Goal: Information Seeking & Learning: Learn about a topic

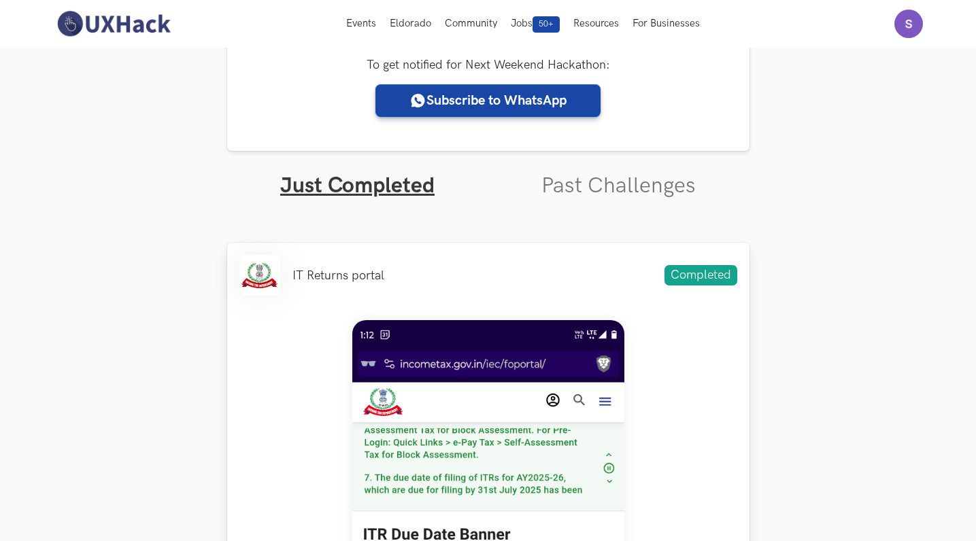
scroll to position [316, 0]
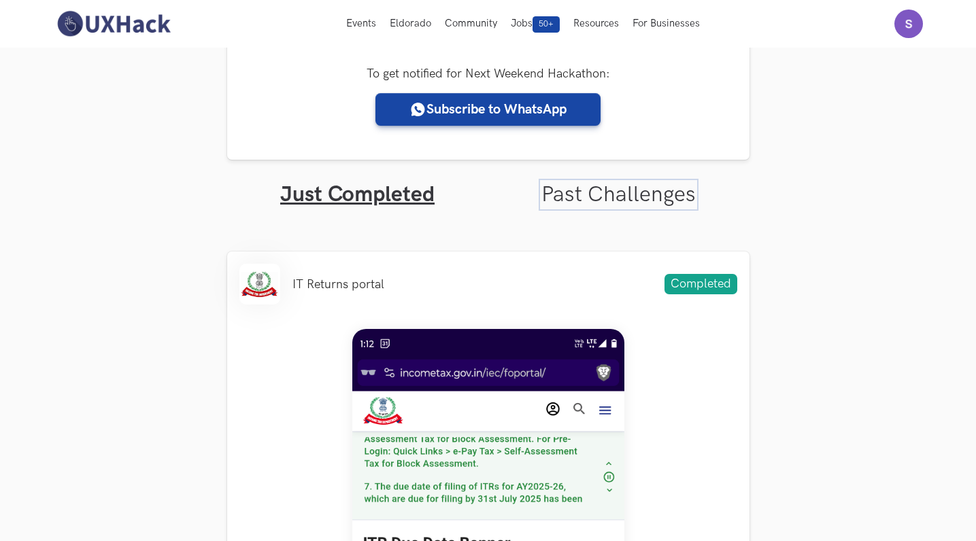
click at [611, 198] on link "Past Challenges" at bounding box center [618, 195] width 154 height 27
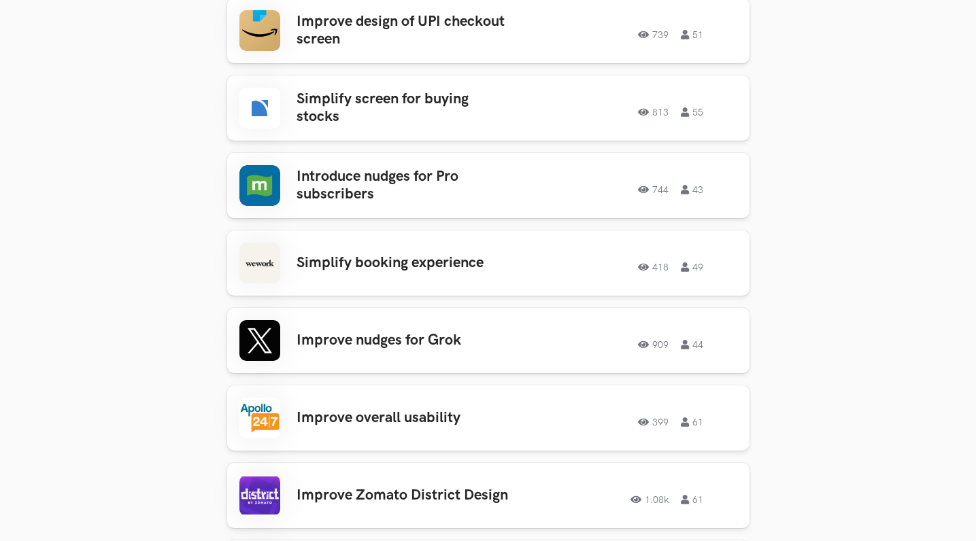
scroll to position [1895, 0]
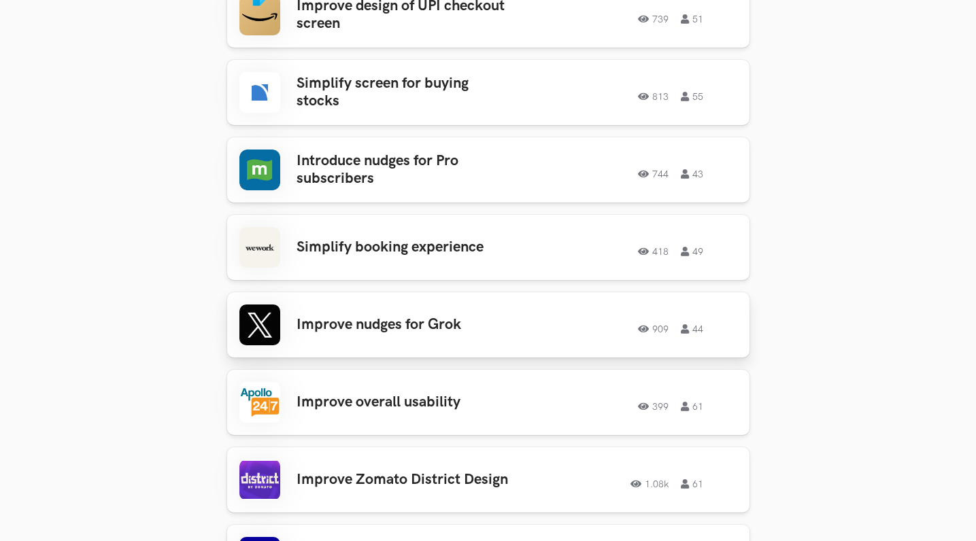
click at [541, 316] on div "909 44" at bounding box center [639, 325] width 196 height 18
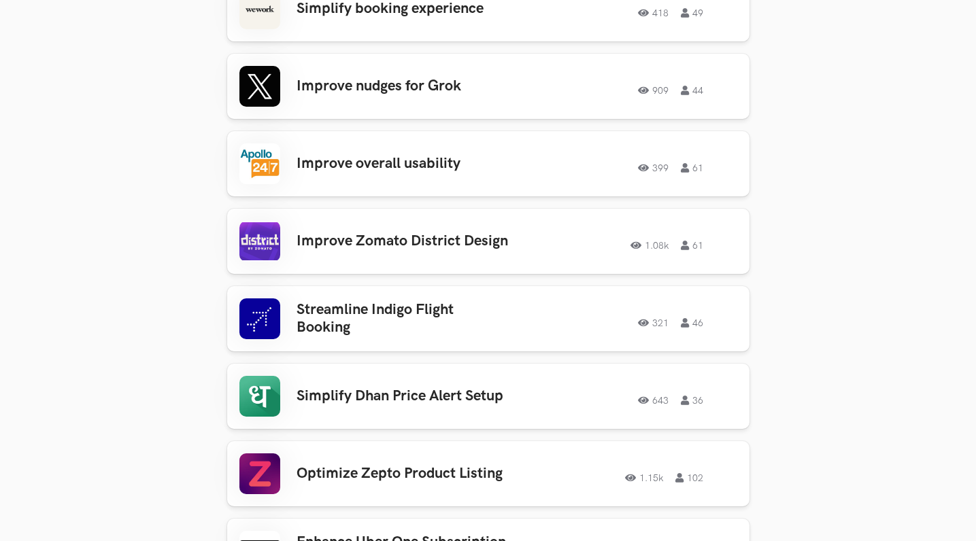
scroll to position [2140, 0]
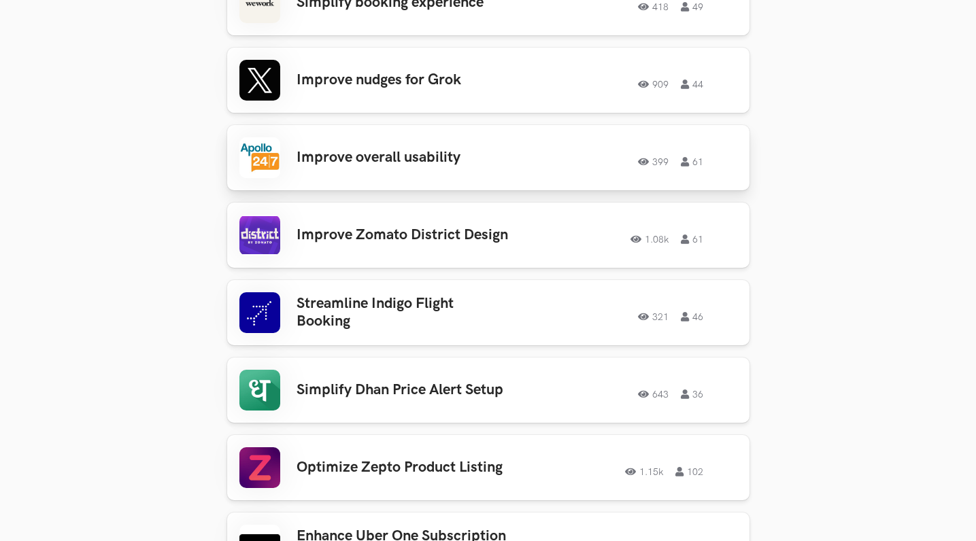
click at [472, 149] on h3 "Improve overall usability" at bounding box center [403, 158] width 212 height 18
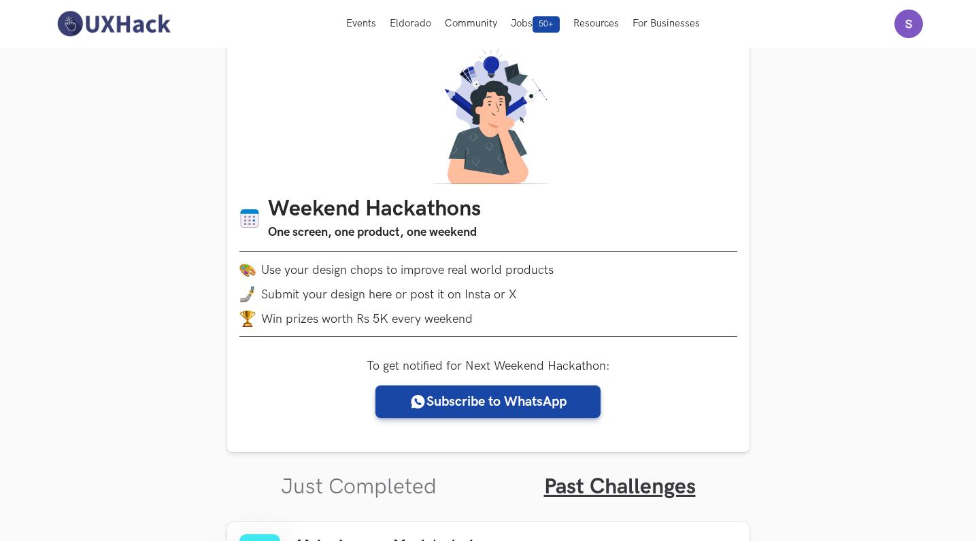
scroll to position [0, 0]
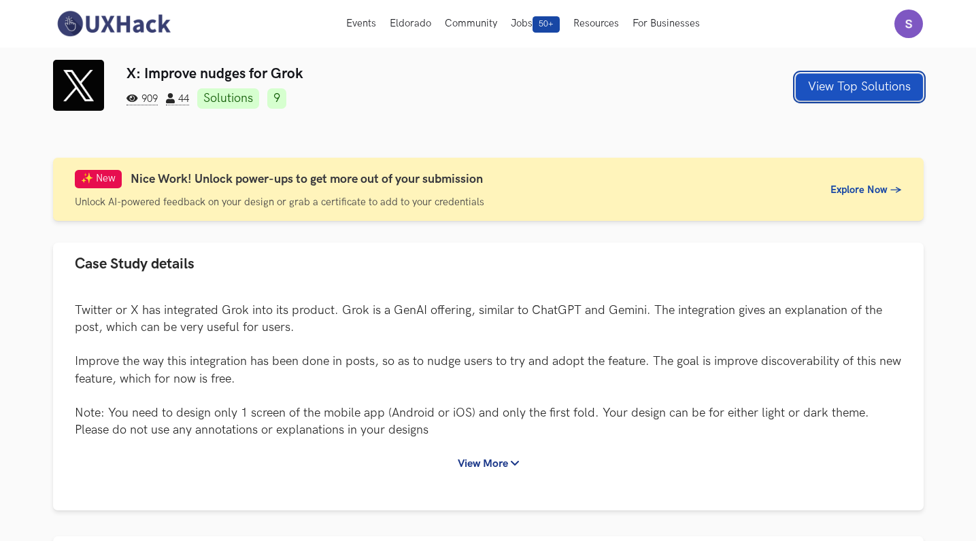
click at [885, 94] on button "View Top Solutions" at bounding box center [859, 86] width 127 height 27
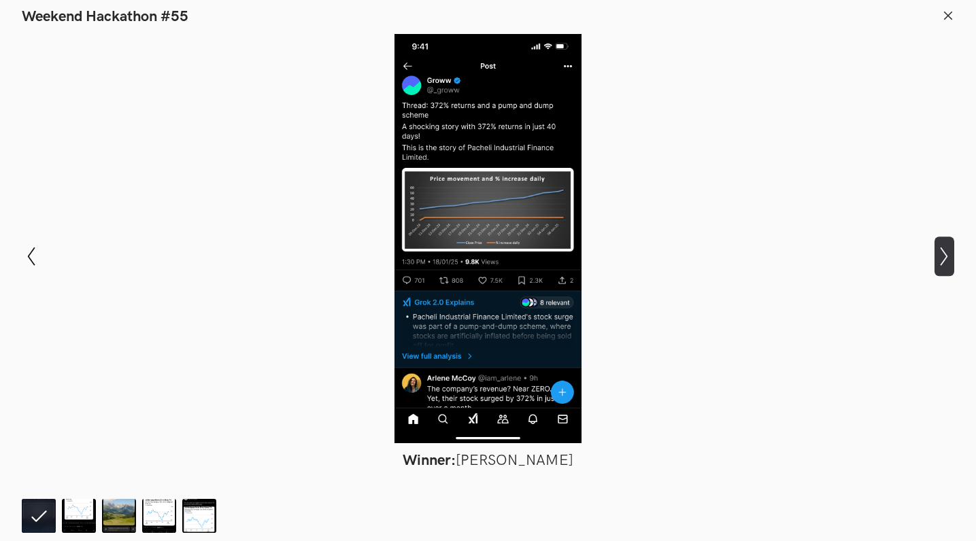
click at [944, 255] on icon "Show next slide" at bounding box center [944, 257] width 20 height 20
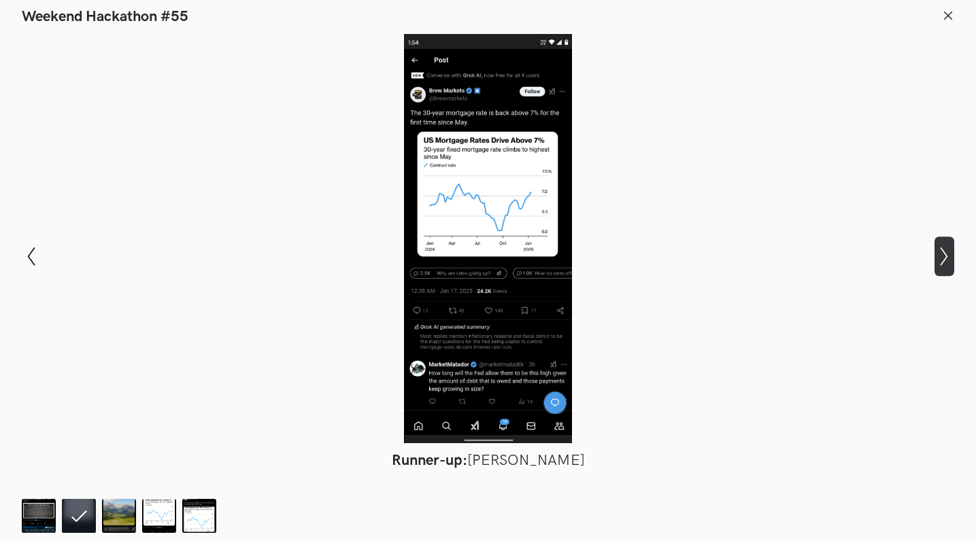
click at [944, 255] on icon "Show next slide" at bounding box center [944, 257] width 20 height 20
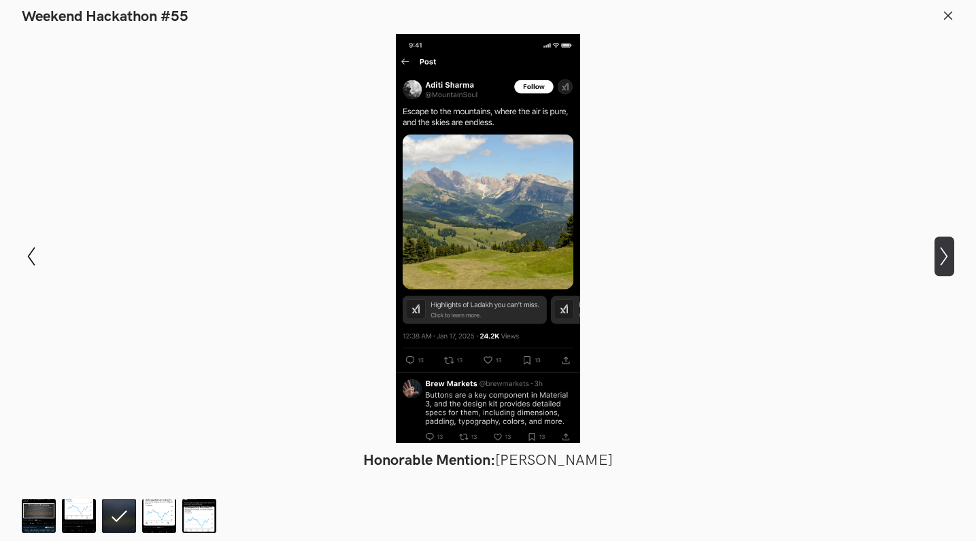
click at [944, 255] on icon "Show next slide" at bounding box center [944, 257] width 20 height 20
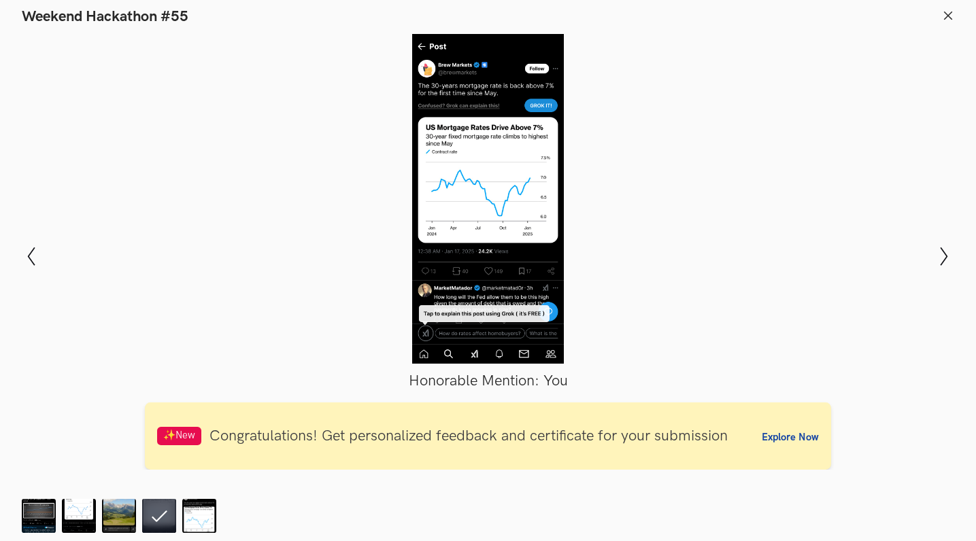
click at [949, 12] on icon at bounding box center [948, 16] width 12 height 12
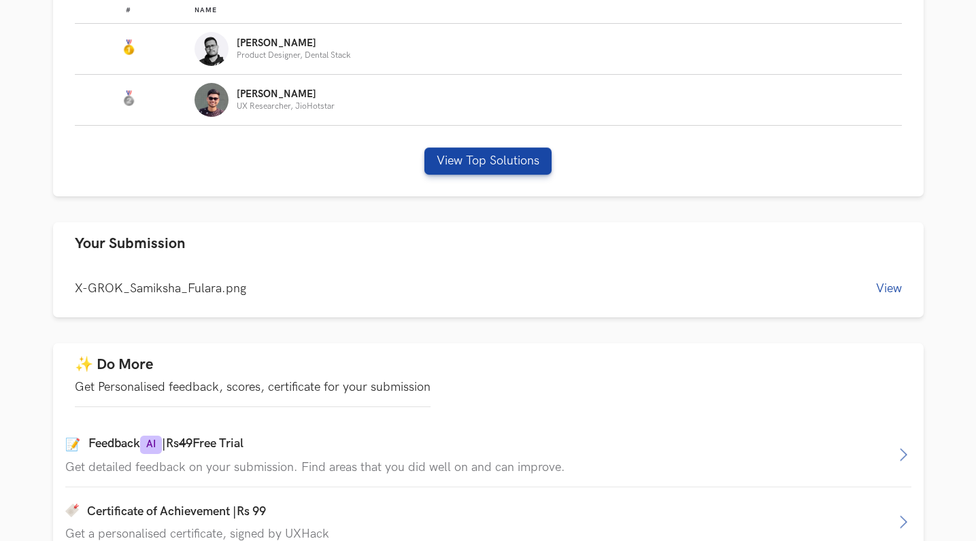
scroll to position [593, 0]
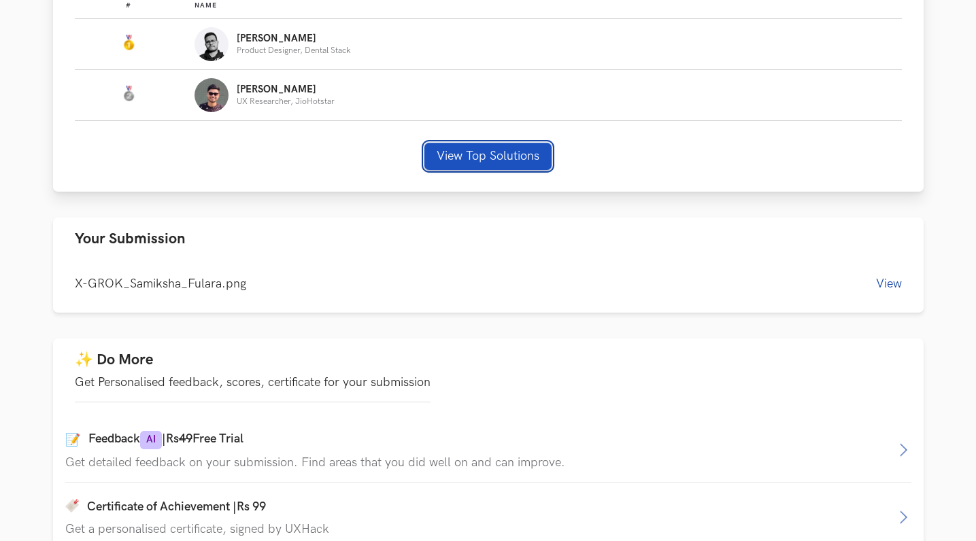
click at [528, 161] on button "View Top Solutions" at bounding box center [487, 156] width 127 height 27
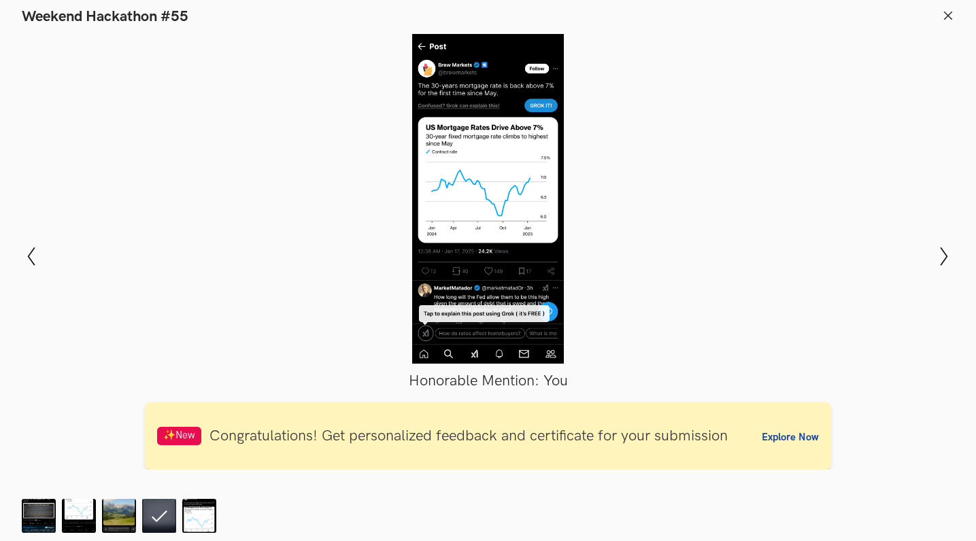
scroll to position [599, 0]
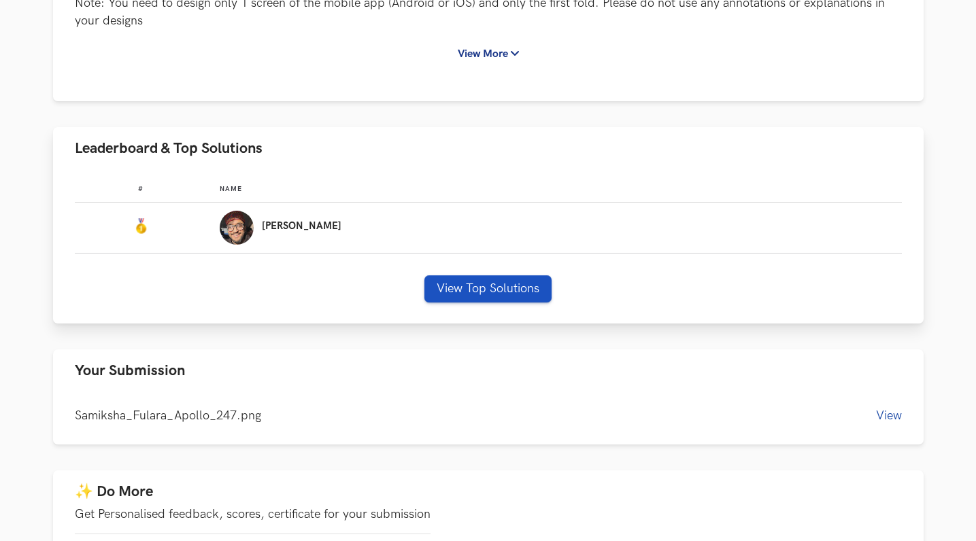
scroll to position [458, 0]
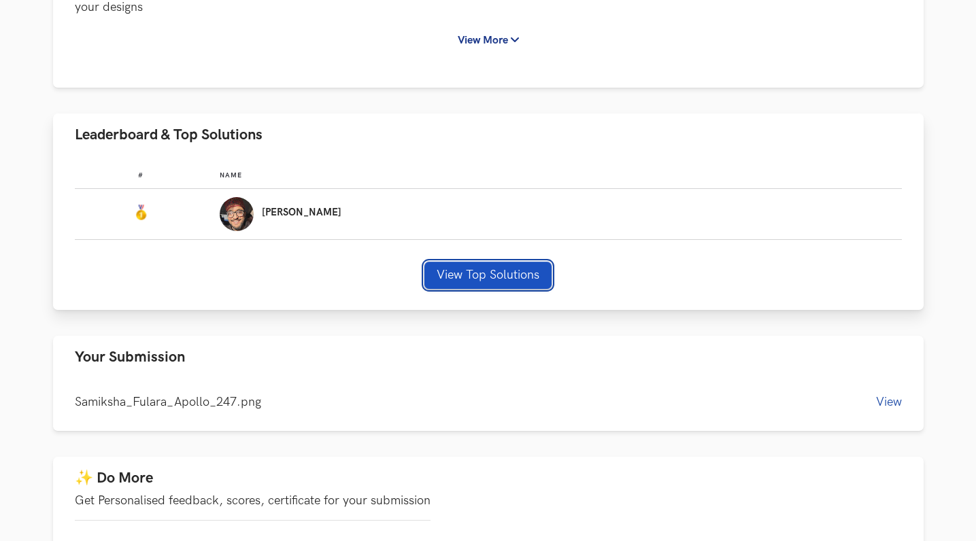
click at [515, 273] on button "View Top Solutions" at bounding box center [487, 275] width 127 height 27
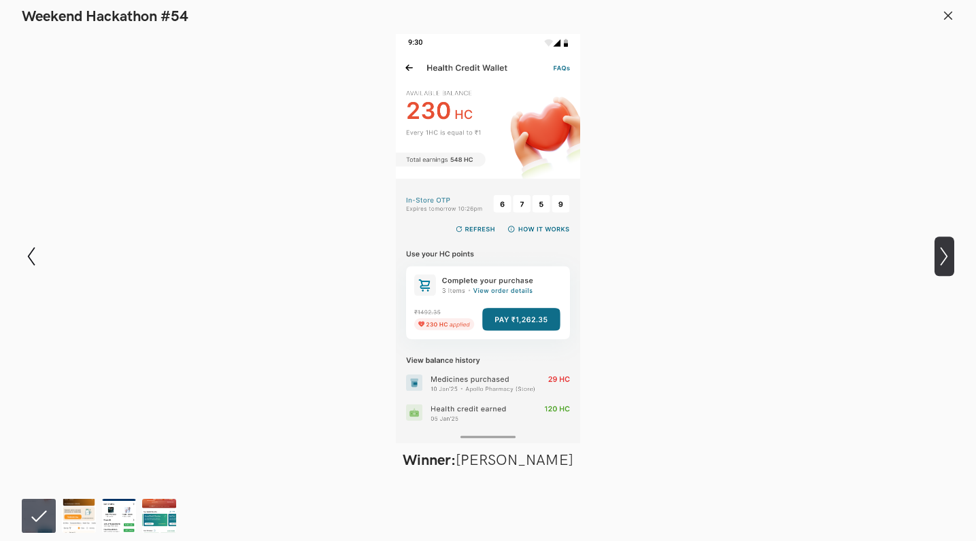
click at [945, 257] on icon "Show next slide" at bounding box center [944, 257] width 20 height 20
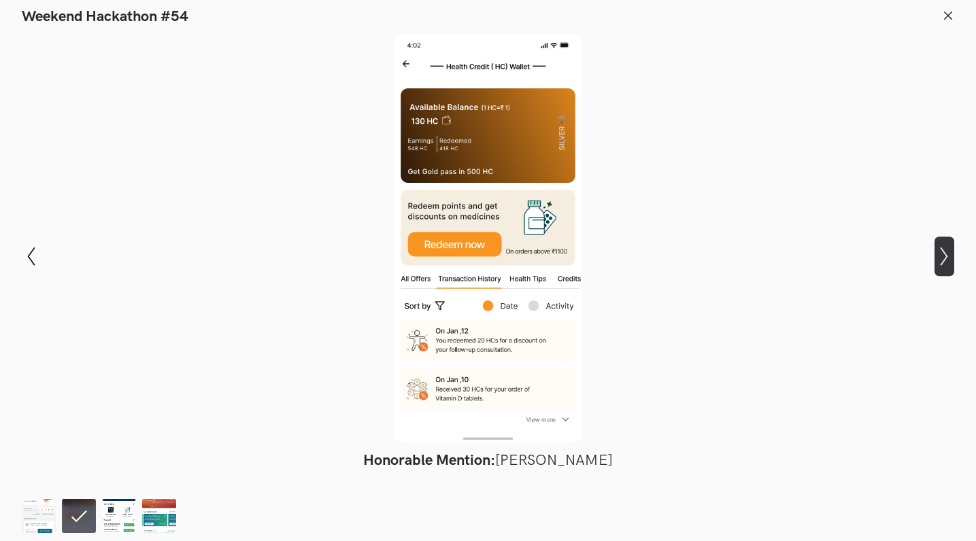
click at [945, 257] on icon "Show next slide" at bounding box center [944, 257] width 20 height 20
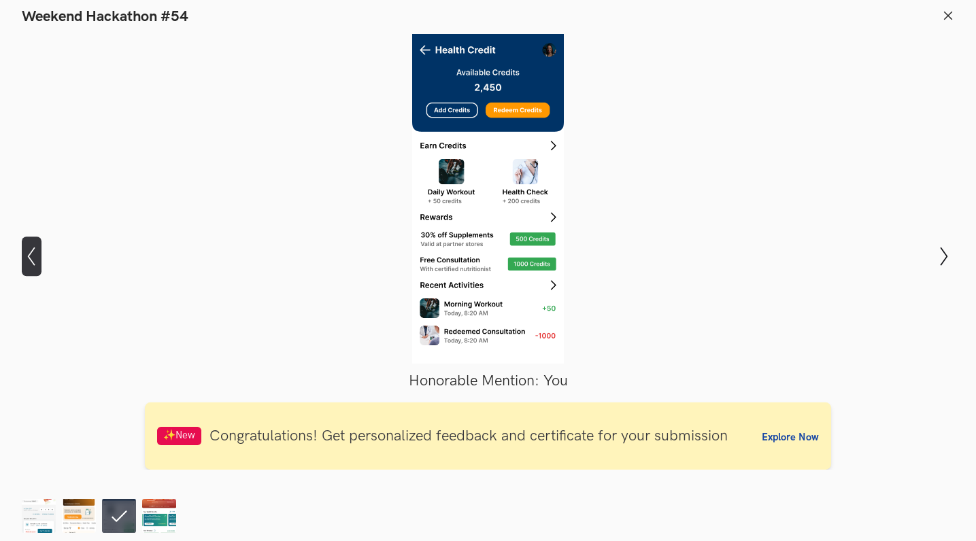
click at [33, 252] on icon "Show previous slide" at bounding box center [32, 257] width 20 height 20
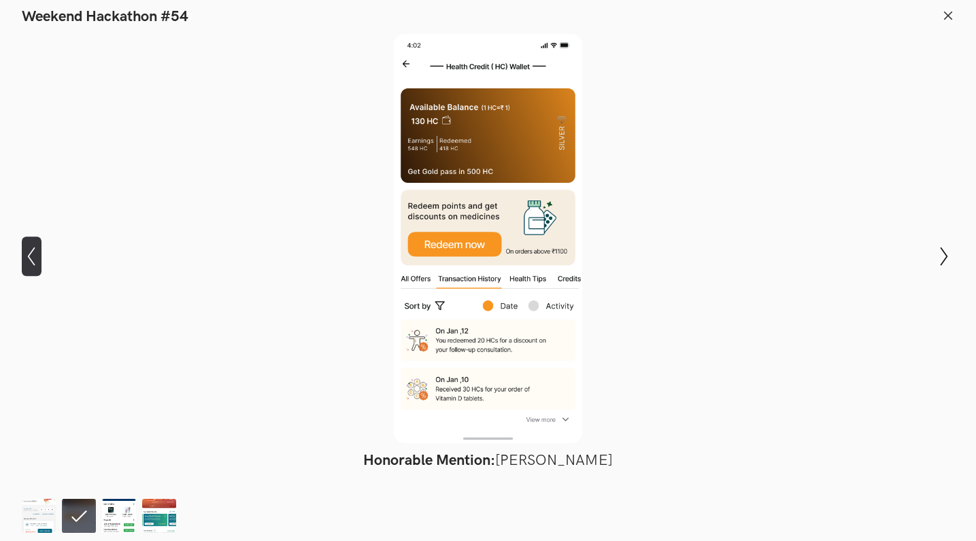
click at [33, 252] on icon "Show previous slide" at bounding box center [32, 257] width 20 height 20
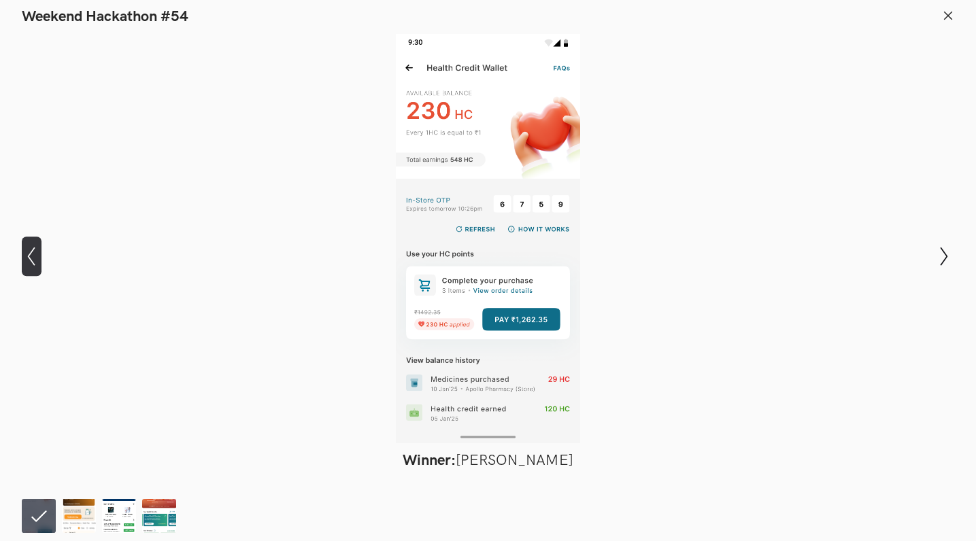
click at [33, 252] on icon "Show previous slide" at bounding box center [32, 257] width 20 height 20
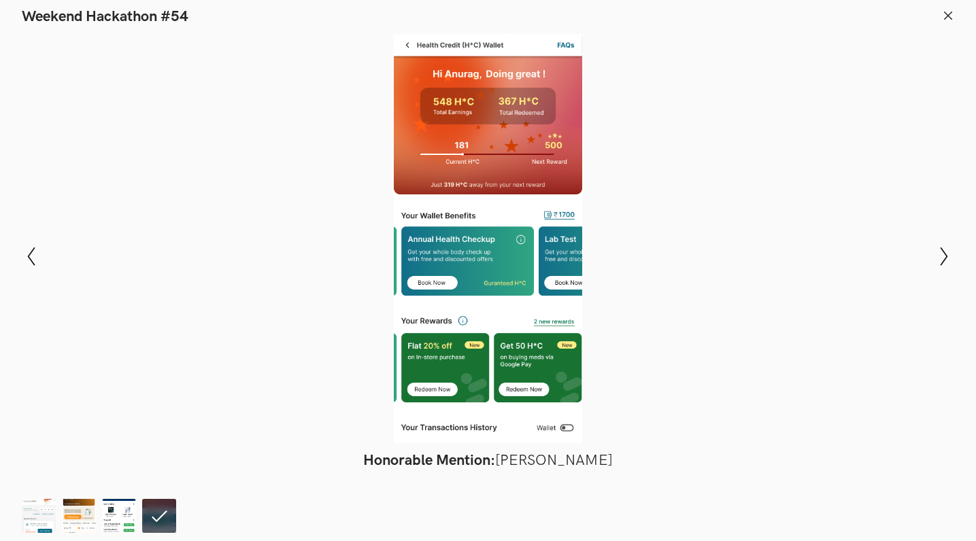
click at [949, 10] on icon at bounding box center [948, 16] width 12 height 12
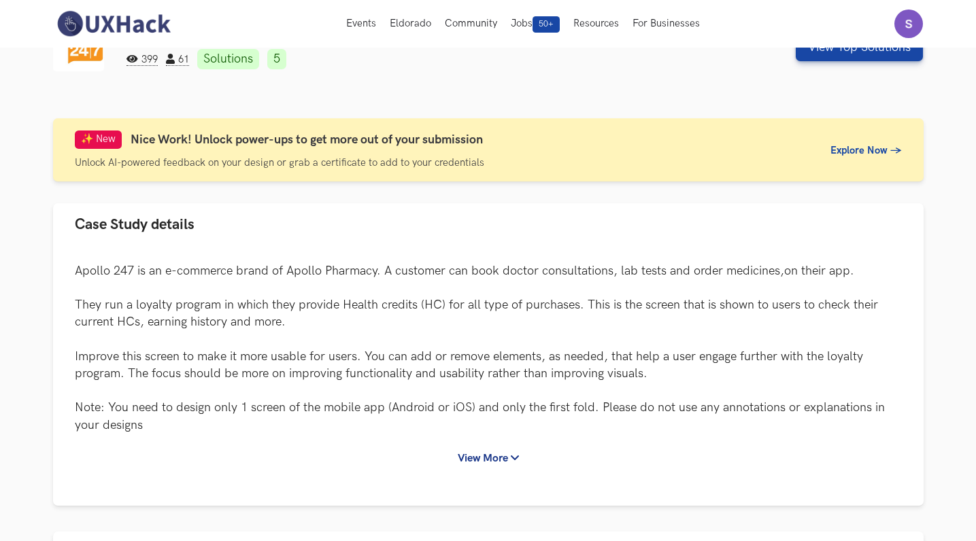
scroll to position [0, 0]
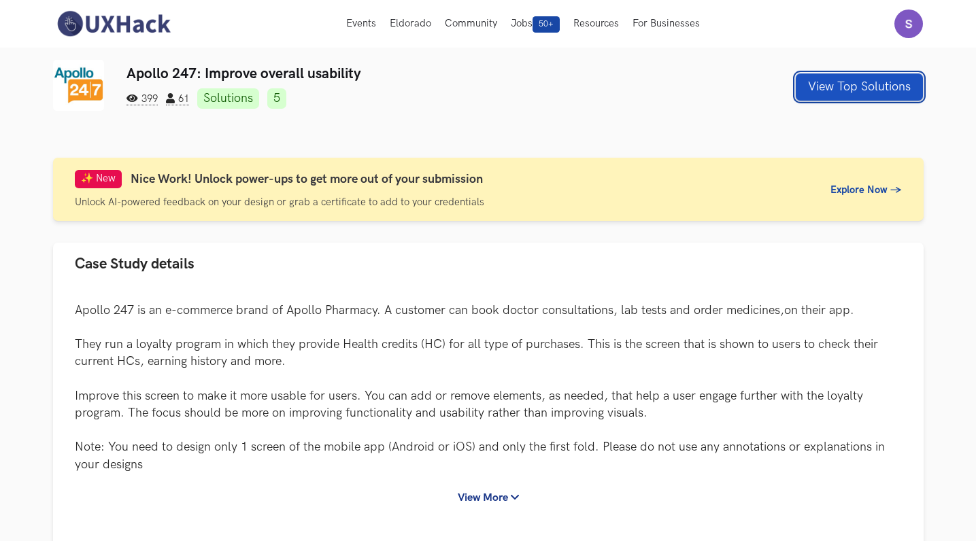
click at [891, 92] on button "View Top Solutions" at bounding box center [859, 86] width 127 height 27
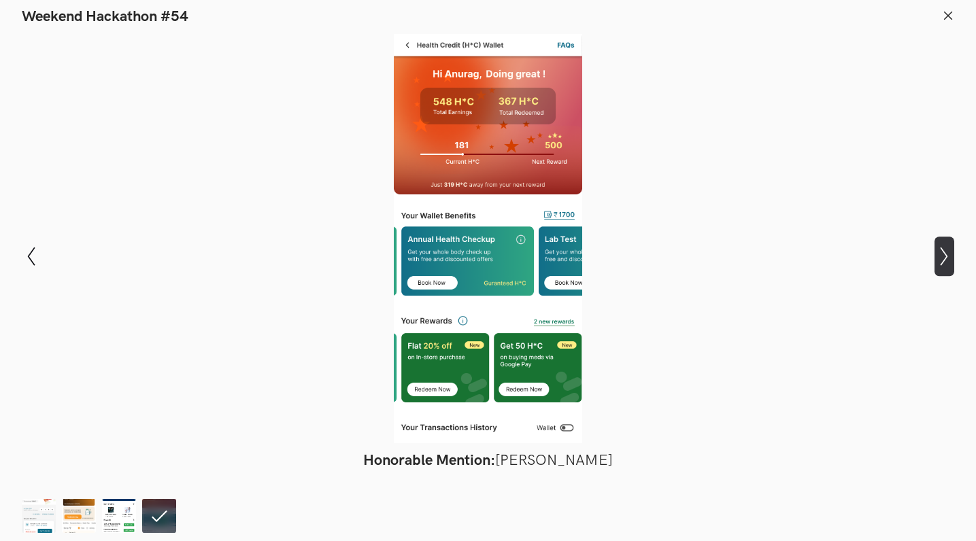
click at [942, 267] on button "Show next slide" at bounding box center [944, 256] width 20 height 39
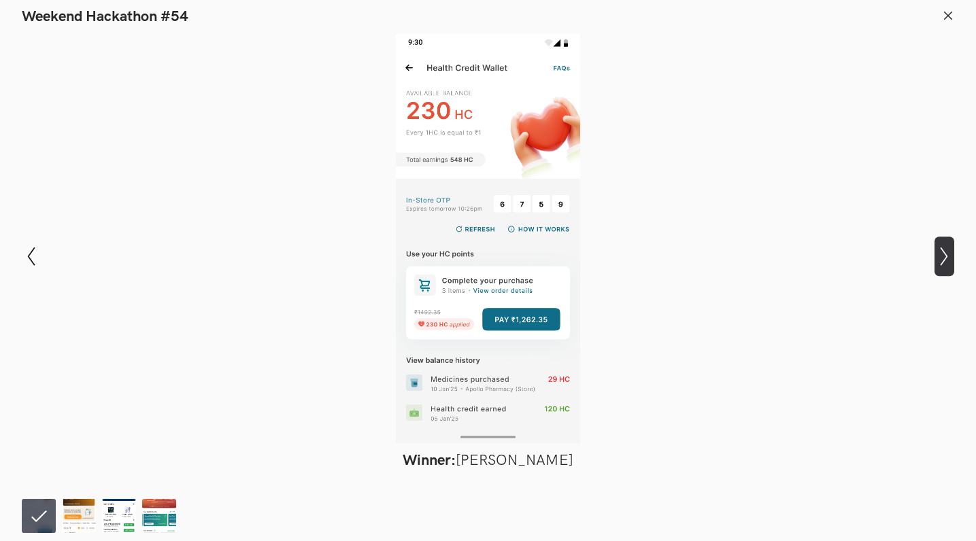
click at [942, 267] on button "Show next slide" at bounding box center [944, 256] width 20 height 39
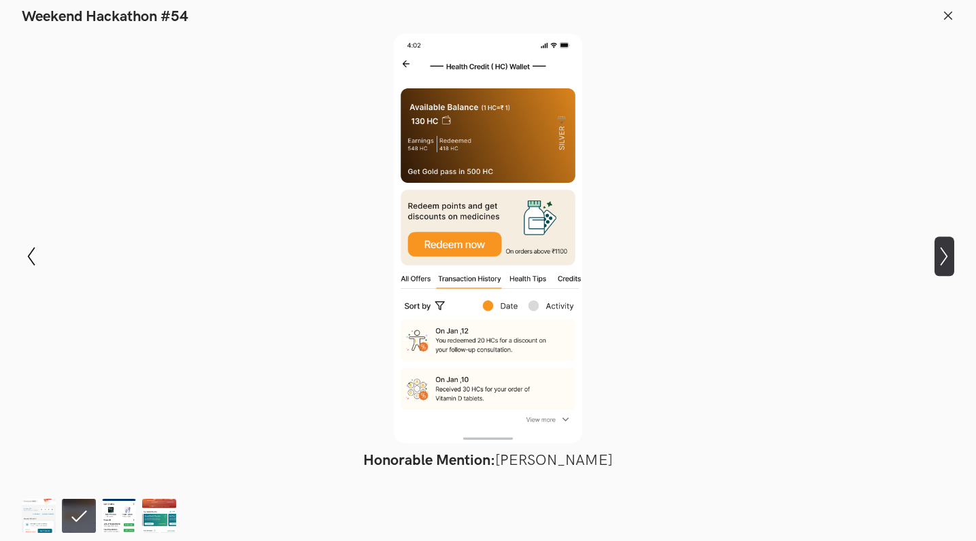
click at [942, 267] on button "Show next slide" at bounding box center [944, 256] width 20 height 39
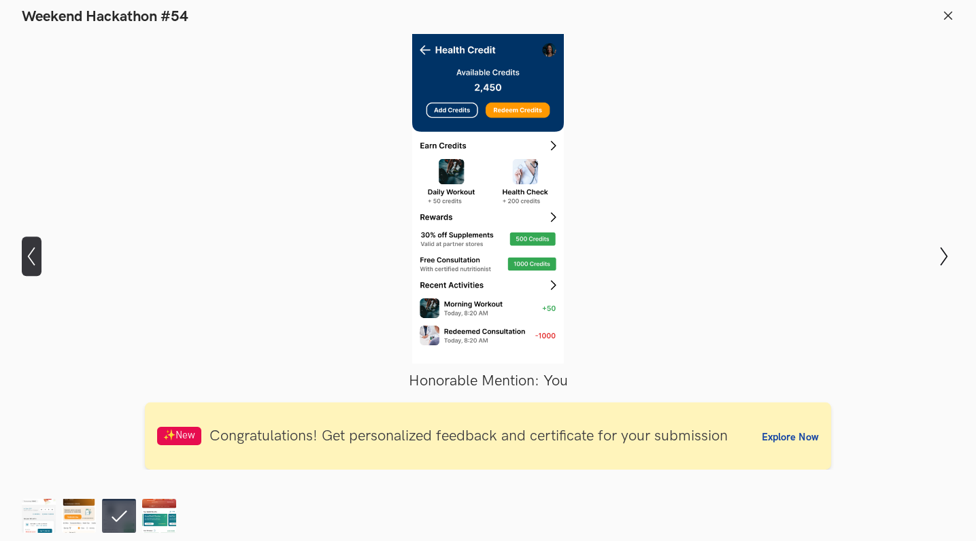
click at [34, 251] on icon "Show previous slide" at bounding box center [32, 257] width 20 height 20
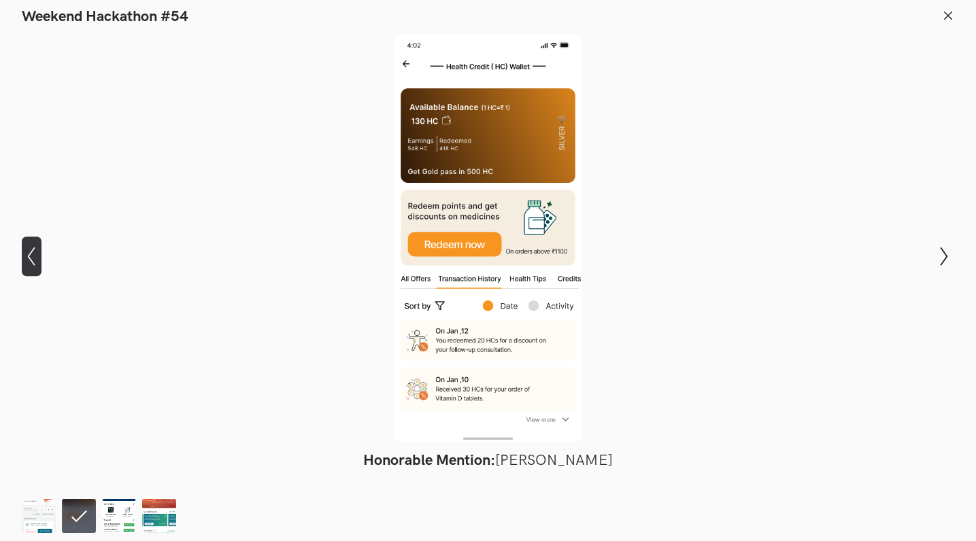
click at [34, 251] on icon "Show previous slide" at bounding box center [32, 257] width 20 height 20
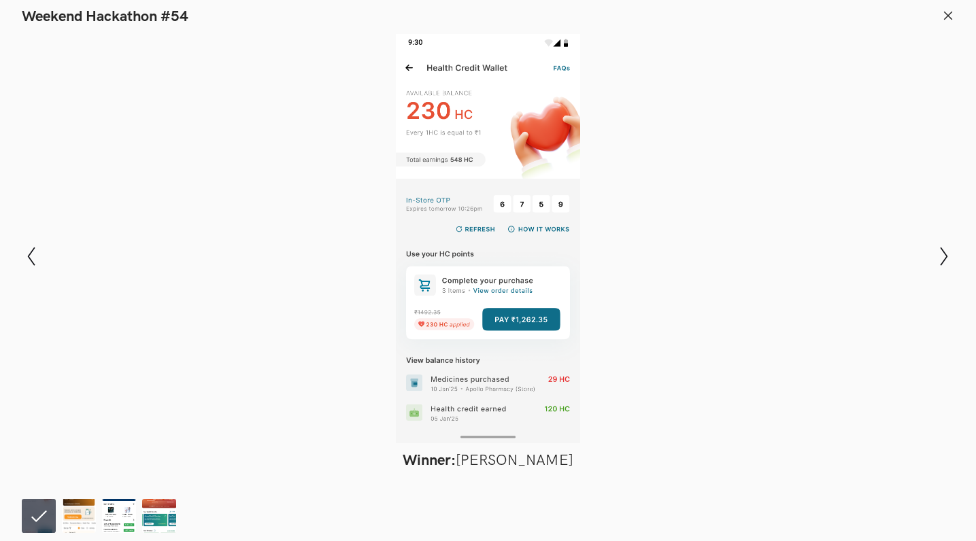
click at [956, 17] on header "Weekend Hackathon #54" at bounding box center [488, 13] width 976 height 26
click at [946, 14] on icon at bounding box center [948, 16] width 12 height 12
